Goal: Check status: Check status

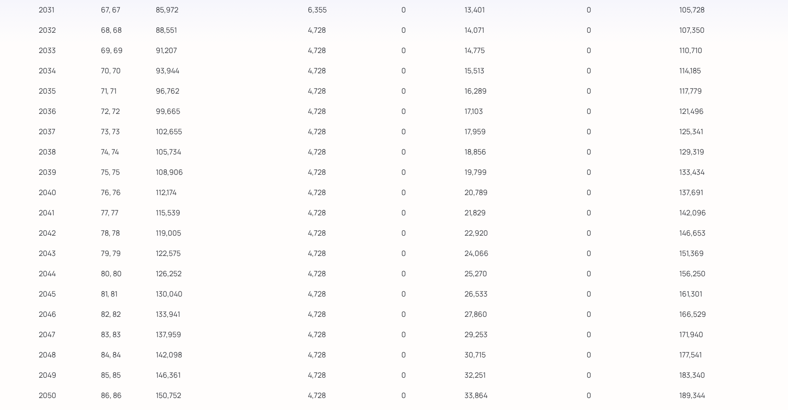
scroll to position [10181, 0]
